Goal: Task Accomplishment & Management: Complete application form

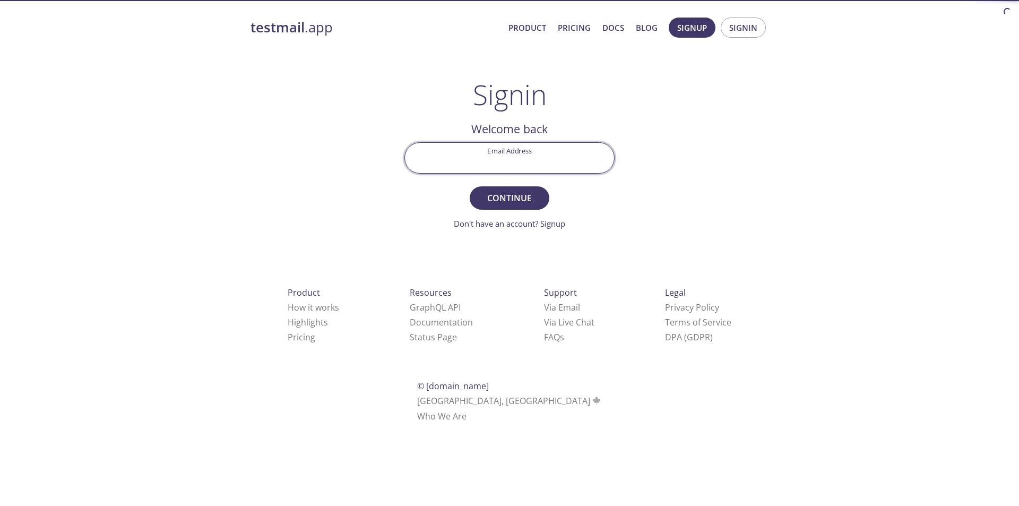
drag, startPoint x: 0, startPoint y: 0, endPoint x: 547, endPoint y: 148, distance: 566.8
click at [547, 148] on input "Email Address" at bounding box center [509, 158] width 209 height 30
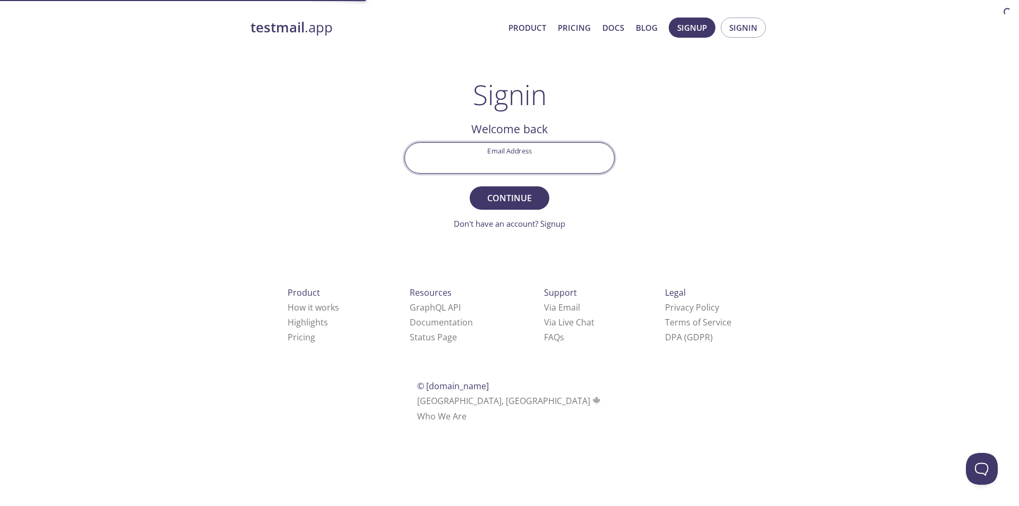
paste input "[EMAIL_ADDRESS][DOMAIN_NAME]"
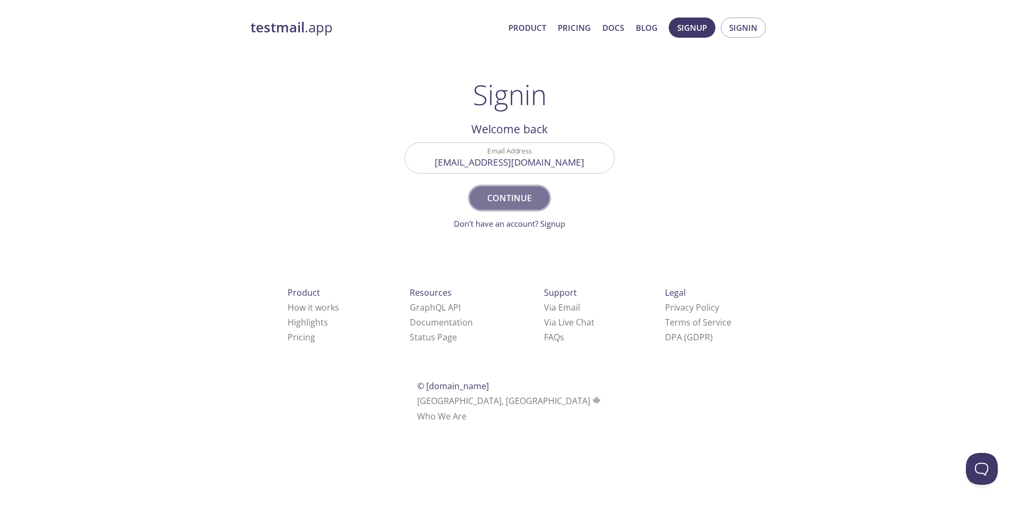
click at [519, 201] on span "Continue" at bounding box center [509, 198] width 56 height 15
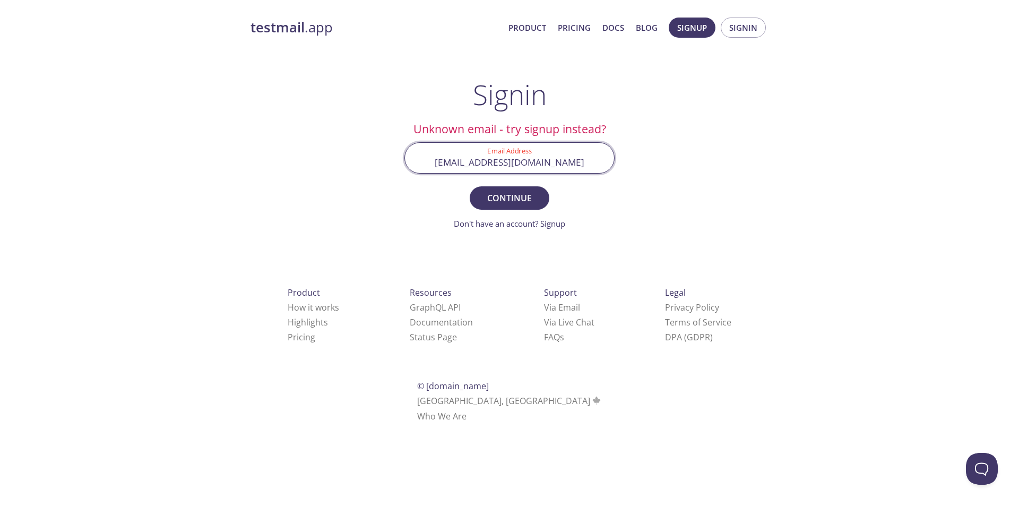
click at [529, 160] on input "[EMAIL_ADDRESS][DOMAIN_NAME]" at bounding box center [509, 158] width 209 height 30
paste input "[EMAIL_ADDRESS][DOMAIN_NAME]"
click at [527, 195] on span "Continue" at bounding box center [509, 198] width 56 height 15
click at [481, 151] on input "[EMAIL_ADDRESS][DOMAIN_NAME]" at bounding box center [509, 158] width 209 height 30
paste input "[EMAIL_ADDRESS][DOMAIN_NAME]"
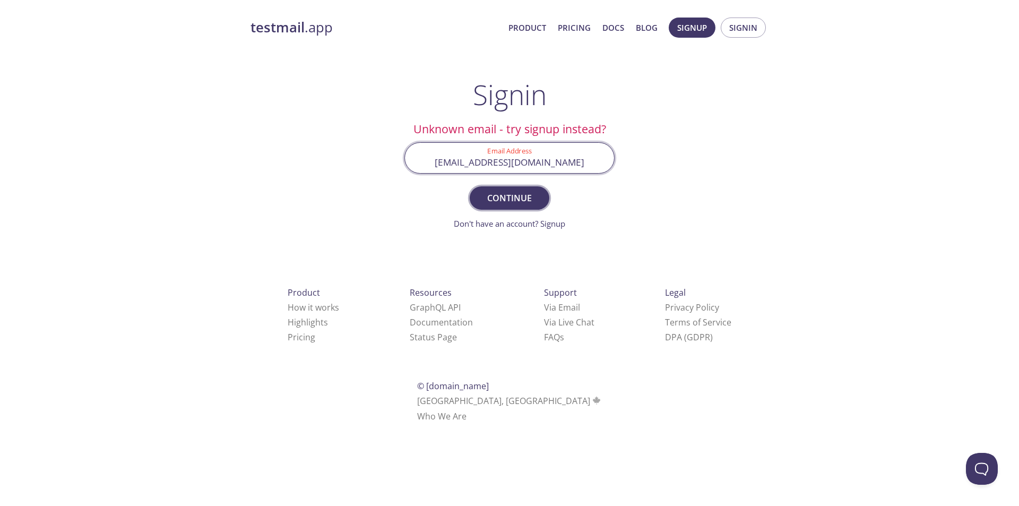
type input "[EMAIL_ADDRESS][DOMAIN_NAME]"
click at [479, 193] on button "Continue" at bounding box center [510, 197] width 80 height 23
click at [547, 220] on link "Don't have an account? Signup" at bounding box center [509, 223] width 111 height 11
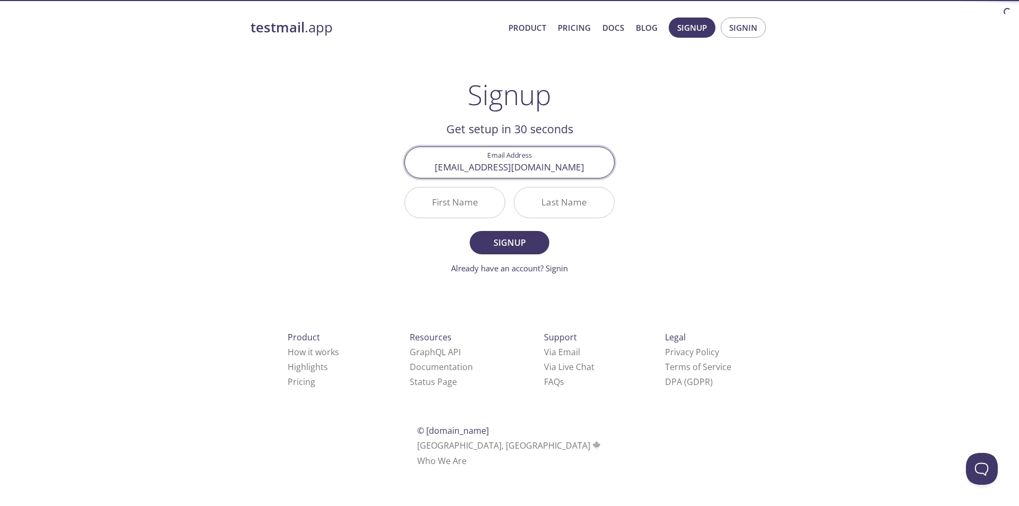
type input "[EMAIL_ADDRESS][DOMAIN_NAME]"
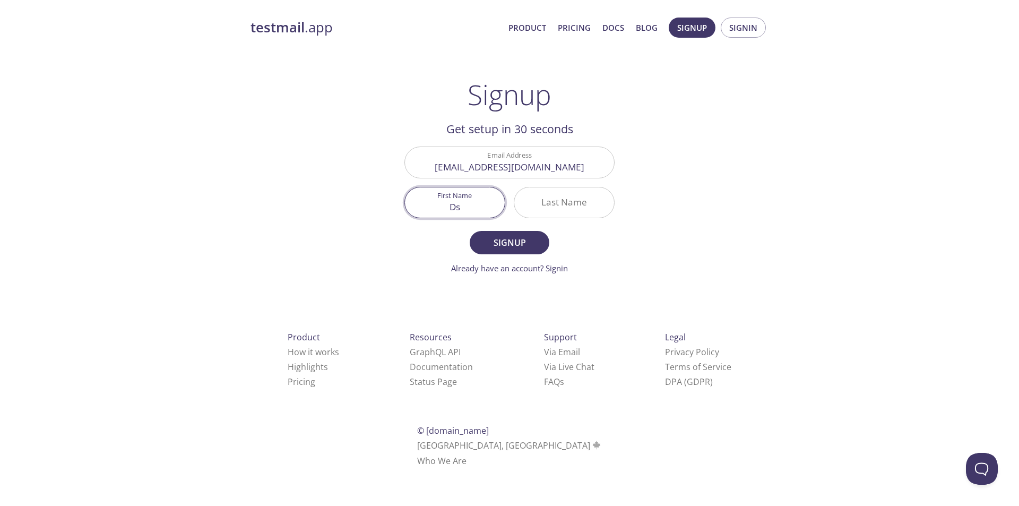
click at [463, 209] on input "Ds" at bounding box center [455, 202] width 100 height 30
type input "Dsd"
click at [592, 199] on input "efd" at bounding box center [564, 202] width 100 height 30
type input "efd"
click at [458, 218] on div "First Name Dsd" at bounding box center [454, 203] width 109 height 40
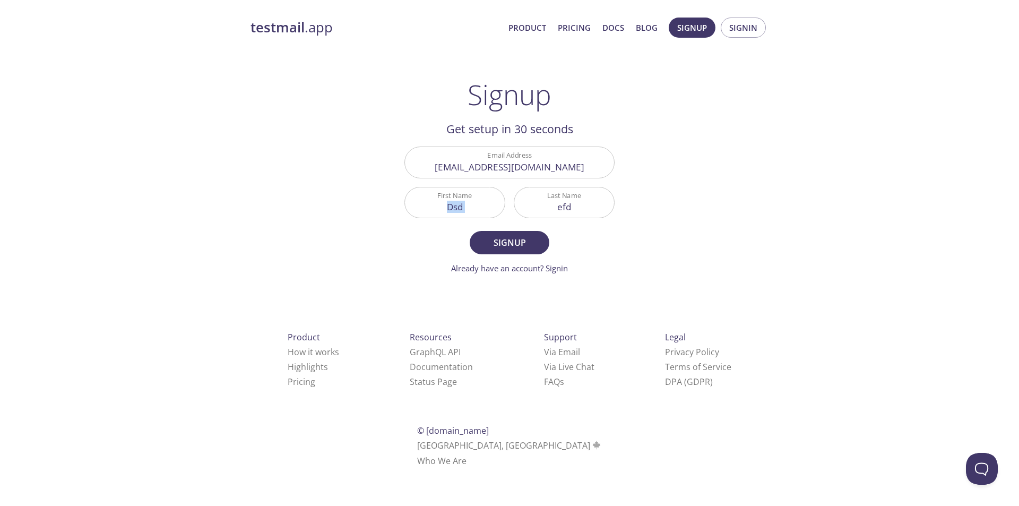
click at [458, 218] on div "First Name Dsd" at bounding box center [454, 203] width 109 height 40
click at [527, 246] on span "Signup" at bounding box center [509, 242] width 56 height 15
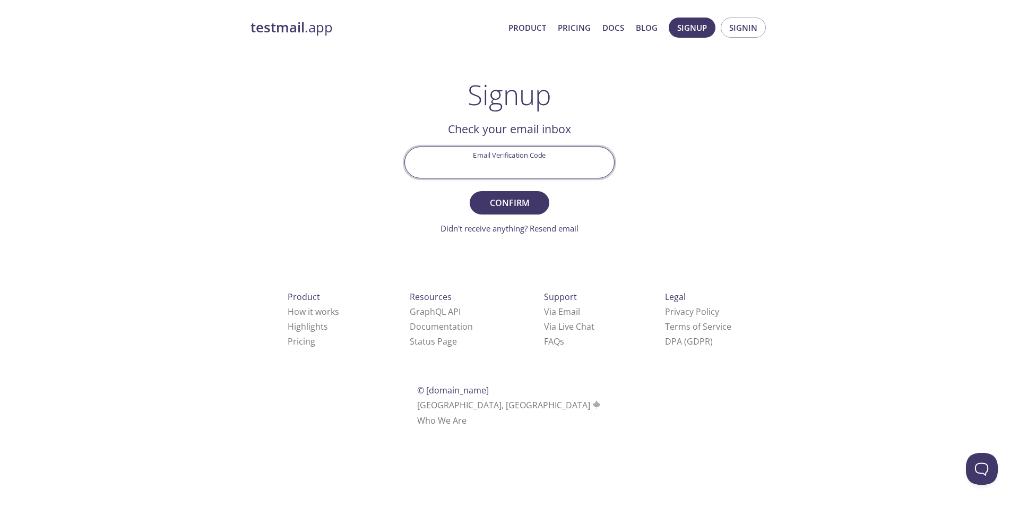
click at [522, 163] on input "Email Verification Code" at bounding box center [509, 162] width 209 height 30
paste input "AVYB1QT"
type input "AVYB1QT"
click at [505, 200] on span "Confirm" at bounding box center [509, 202] width 56 height 15
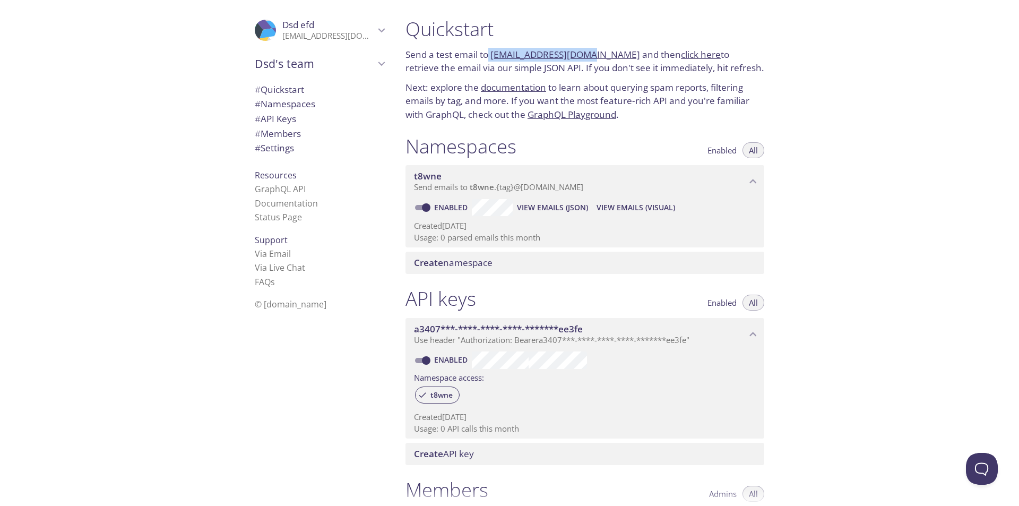
drag, startPoint x: 490, startPoint y: 55, endPoint x: 583, endPoint y: 55, distance: 93.4
click at [583, 55] on p "Send a test email to [EMAIL_ADDRESS][DOMAIN_NAME] and then click here to retrie…" at bounding box center [585, 61] width 359 height 27
drag, startPoint x: 643, startPoint y: 35, endPoint x: 623, endPoint y: 51, distance: 25.6
click at [623, 51] on div "Quickstart Send a test email to [EMAIL_ADDRESS][DOMAIN_NAME] and then click her…" at bounding box center [585, 69] width 376 height 117
drag, startPoint x: 623, startPoint y: 51, endPoint x: 493, endPoint y: 56, distance: 130.7
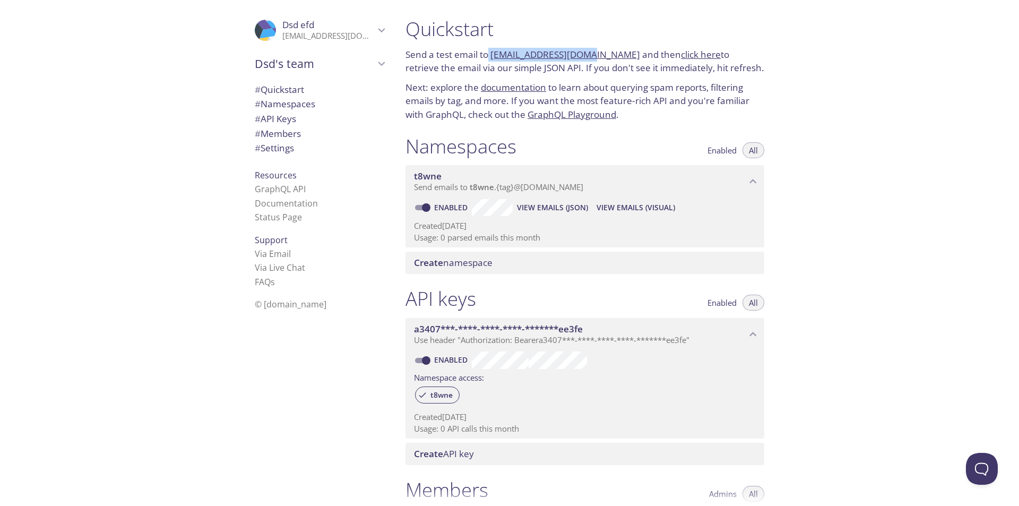
click at [493, 56] on p "Send a test email to [EMAIL_ADDRESS][DOMAIN_NAME] and then click here to retrie…" at bounding box center [585, 61] width 359 height 27
copy link "[EMAIL_ADDRESS][DOMAIN_NAME]"
click at [688, 61] on p "Send a test email to [EMAIL_ADDRESS][DOMAIN_NAME] and then click here to retrie…" at bounding box center [585, 61] width 359 height 27
click at [685, 55] on link "click here" at bounding box center [701, 54] width 40 height 12
